Goal: Task Accomplishment & Management: Manage account settings

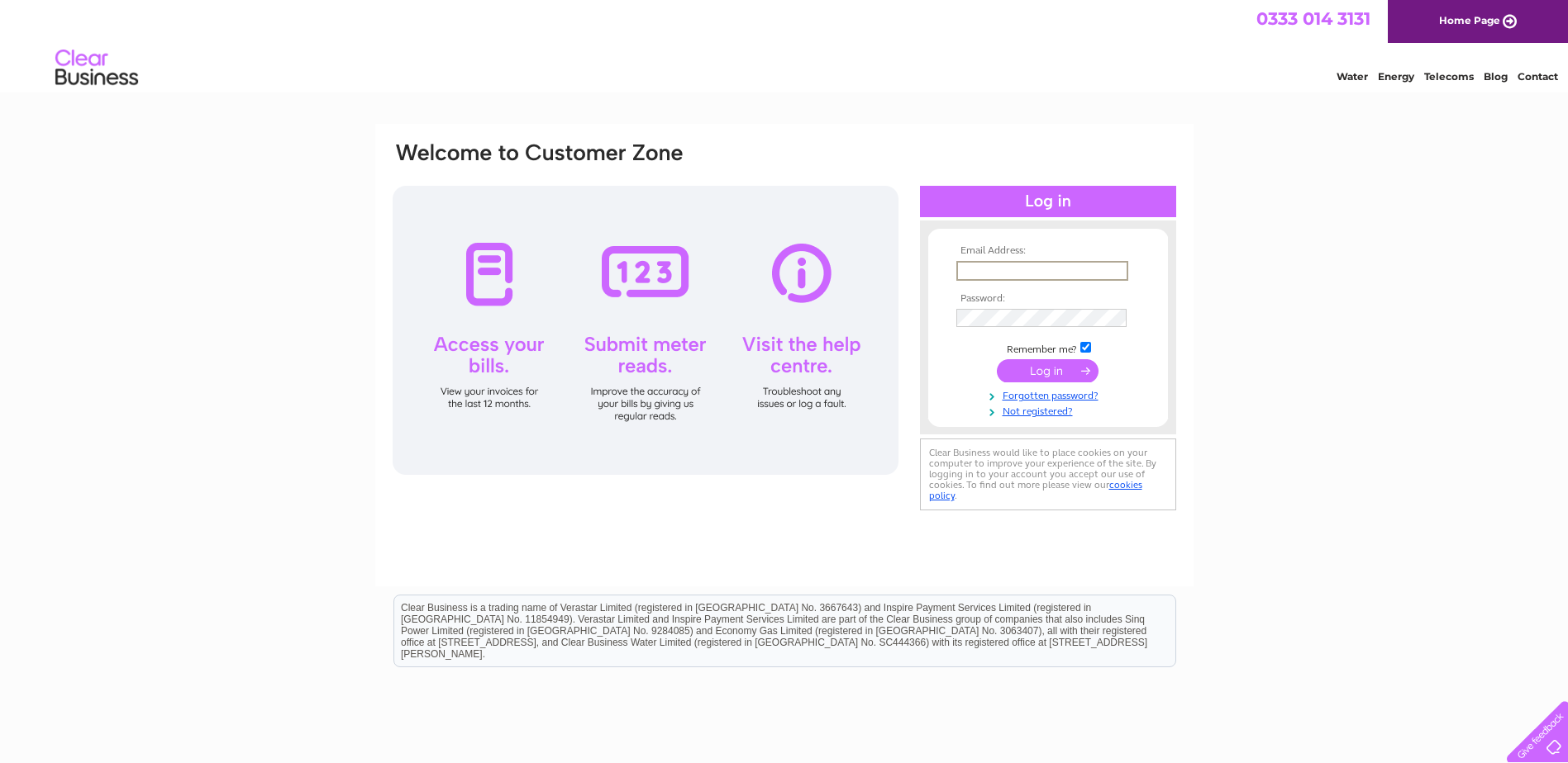
drag, startPoint x: 0, startPoint y: 0, endPoint x: 1010, endPoint y: 267, distance: 1044.7
click at [1010, 267] on input "text" at bounding box center [1041, 271] width 171 height 20
type input "[EMAIL_ADDRESS][DOMAIN_NAME]"
click at [996, 360] on input "submit" at bounding box center [1047, 371] width 102 height 23
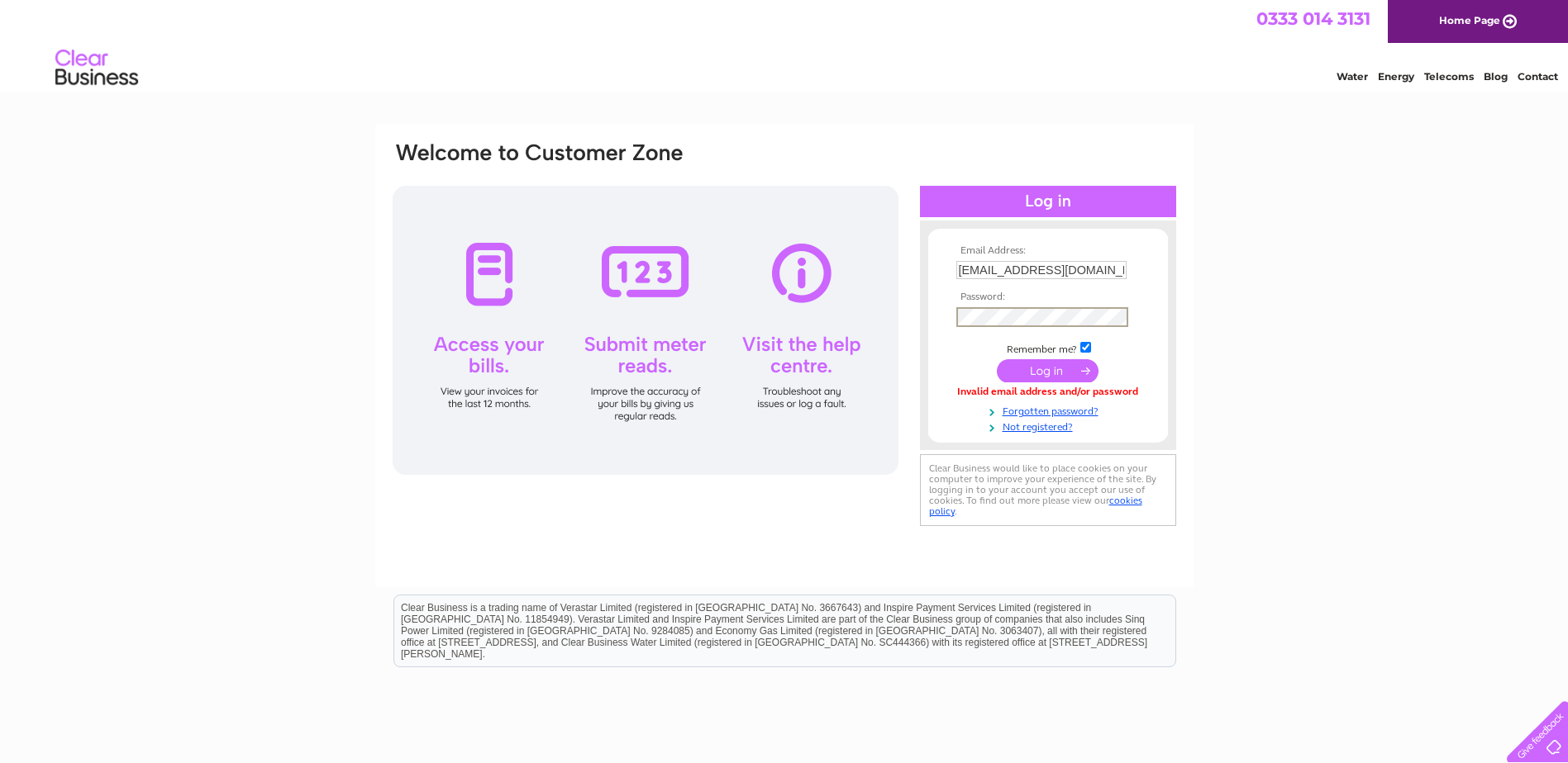
click at [996, 360] on input "submit" at bounding box center [1047, 371] width 102 height 23
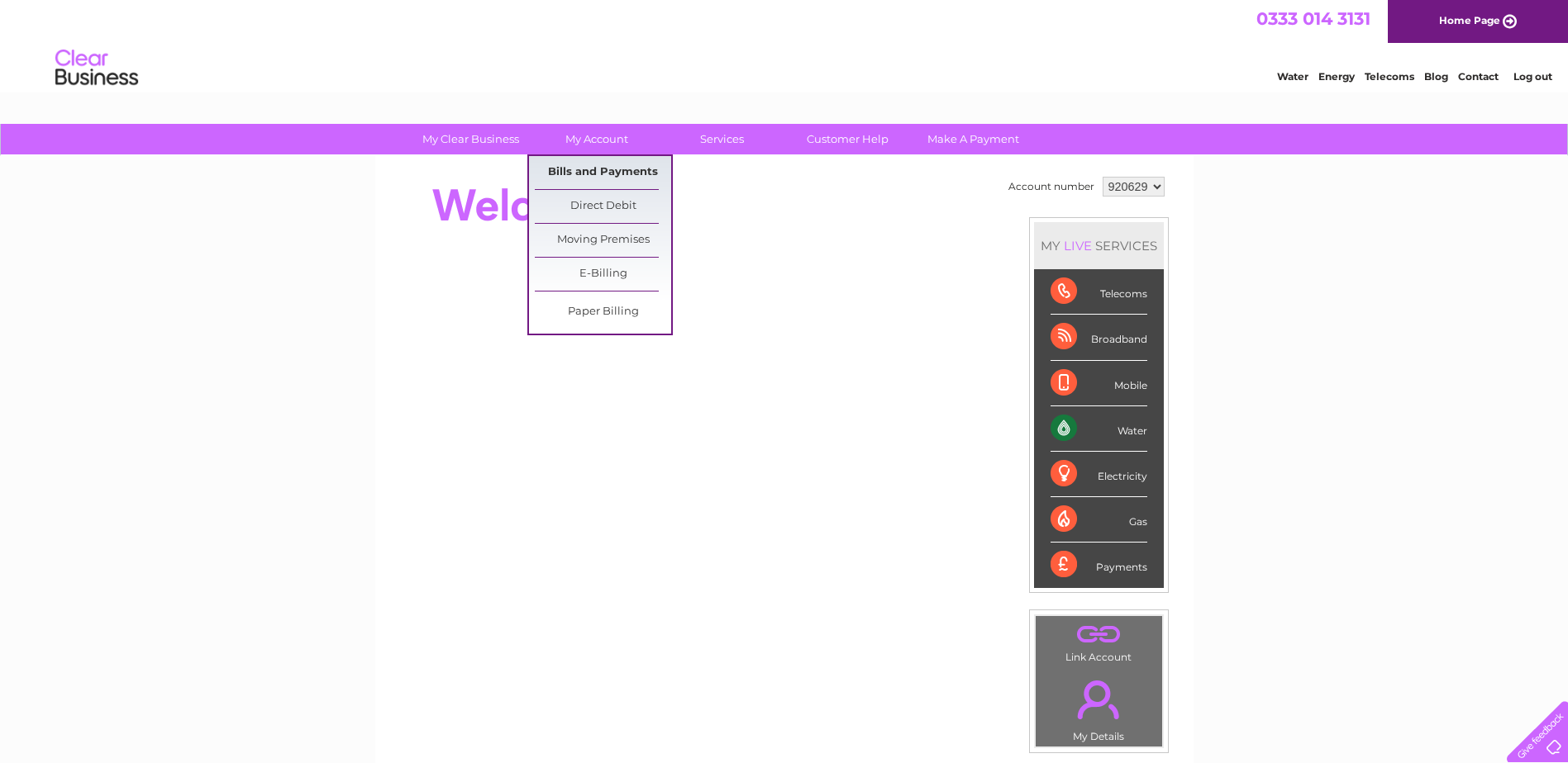
click at [598, 167] on link "Bills and Payments" at bounding box center [602, 173] width 136 height 33
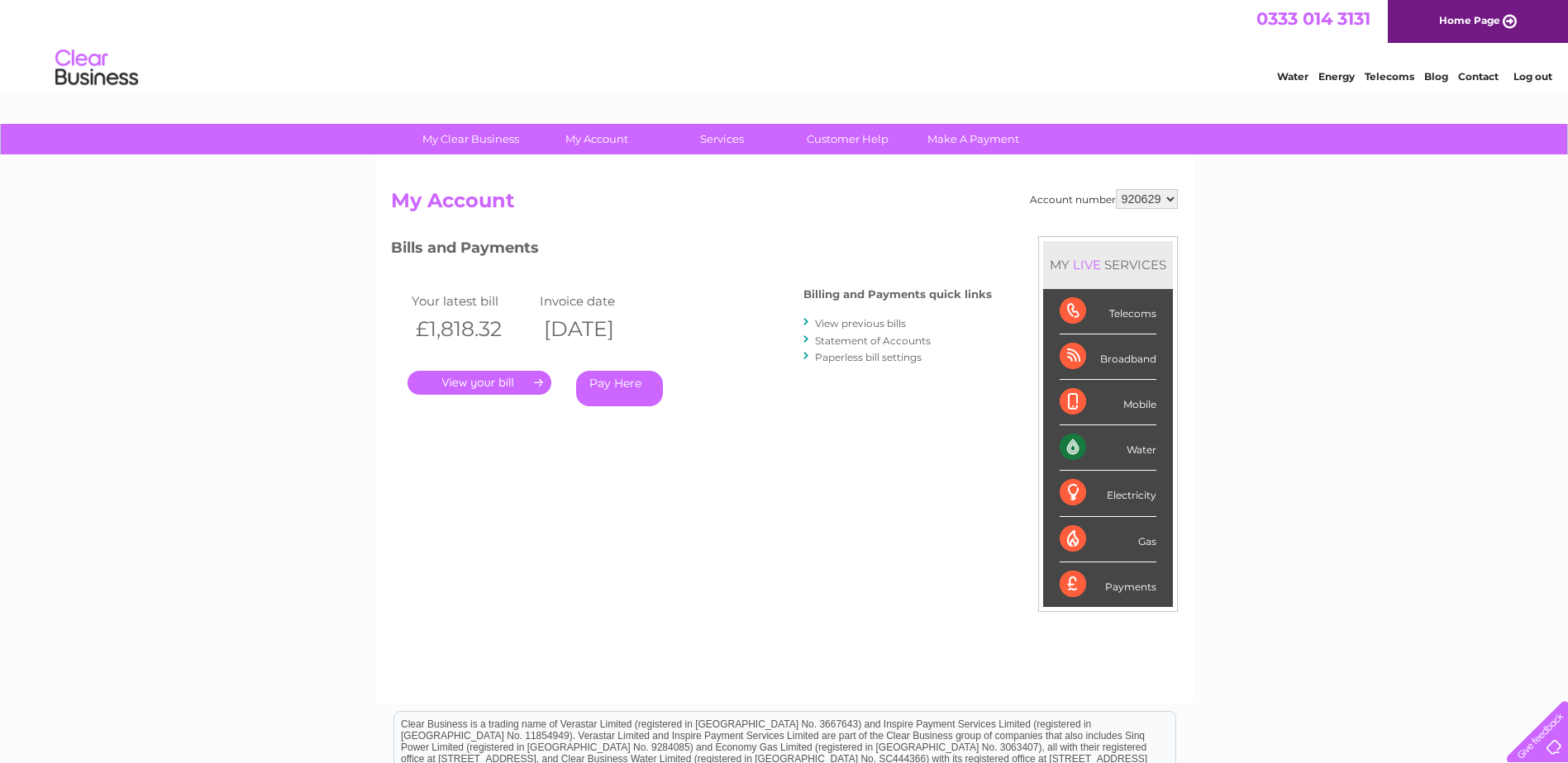
click at [1535, 72] on link "Log out" at bounding box center [1533, 76] width 39 height 12
